Goal: Information Seeking & Learning: Learn about a topic

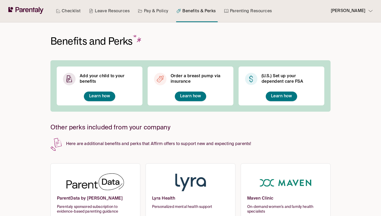
scroll to position [40, 0]
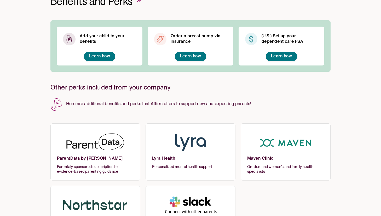
click at [87, 152] on img at bounding box center [95, 143] width 77 height 26
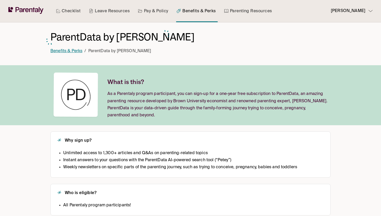
click at [66, 53] on link "Benefits & Perks" at bounding box center [66, 51] width 32 height 4
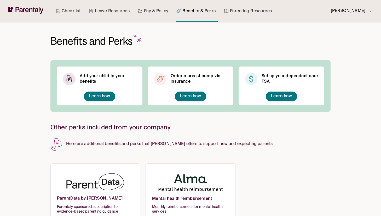
scroll to position [12, 0]
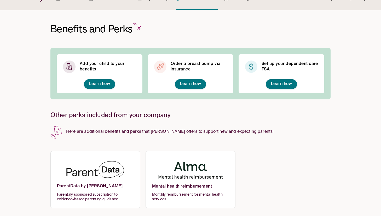
click at [98, 174] on img at bounding box center [95, 171] width 77 height 26
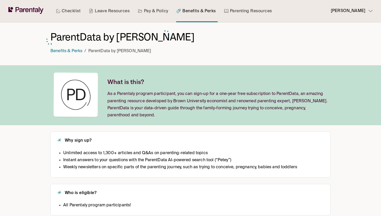
scroll to position [12, 0]
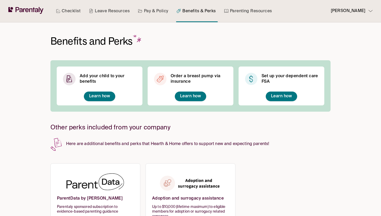
scroll to position [17, 0]
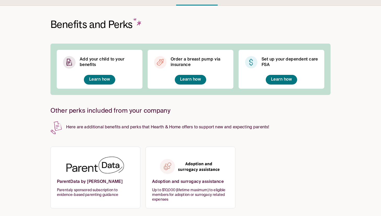
click at [102, 168] on img at bounding box center [95, 167] width 77 height 26
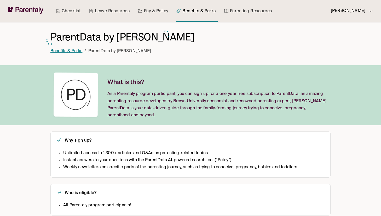
click at [78, 52] on link "Benefits & Perks" at bounding box center [66, 51] width 32 height 4
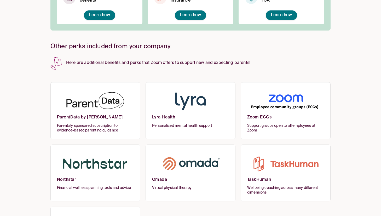
scroll to position [124, 0]
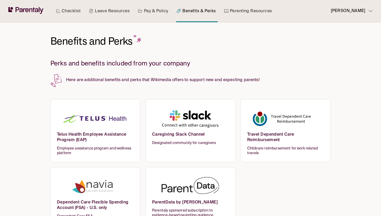
scroll to position [17, 0]
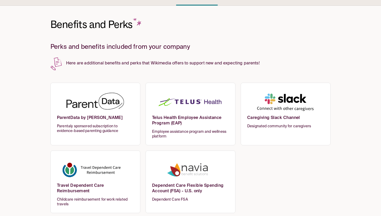
click at [89, 128] on span "Parentaly sponsored subscription to evidence-based parenting guidance" at bounding box center [95, 128] width 77 height 9
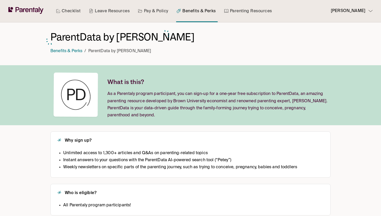
scroll to position [60, 0]
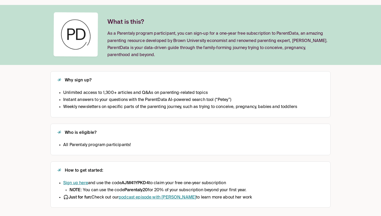
click at [83, 184] on link "Sign up here" at bounding box center [75, 183] width 25 height 4
click at [141, 197] on link "podcast episode with [PERSON_NAME]" at bounding box center [157, 198] width 77 height 4
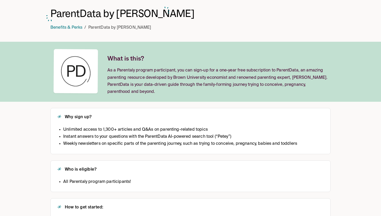
scroll to position [0, 0]
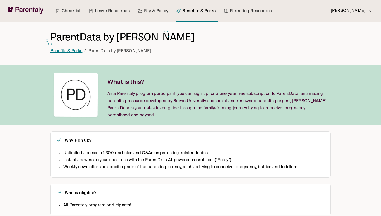
click at [70, 50] on link "Benefits & Perks" at bounding box center [66, 51] width 32 height 4
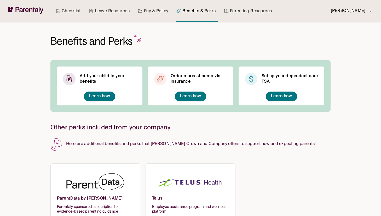
click at [100, 188] on img at bounding box center [95, 183] width 77 height 26
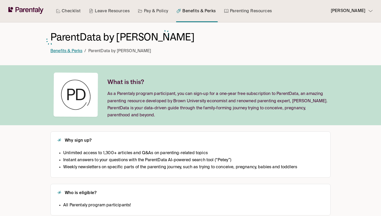
click at [71, 51] on link "Benefits & Perks" at bounding box center [66, 51] width 32 height 4
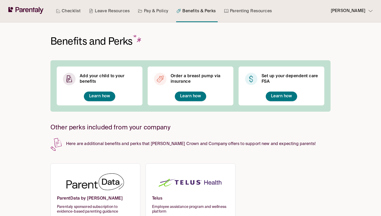
scroll to position [8, 0]
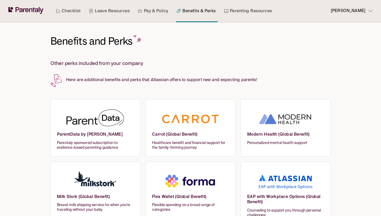
click at [129, 134] on h6 "ParentData by [PERSON_NAME]" at bounding box center [95, 136] width 77 height 9
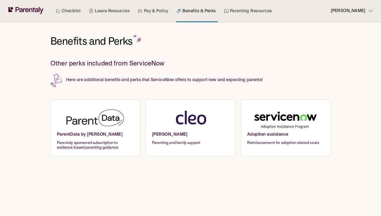
click at [93, 138] on h6 "ParentData by [PERSON_NAME]" at bounding box center [95, 136] width 77 height 9
